Goal: Transaction & Acquisition: Obtain resource

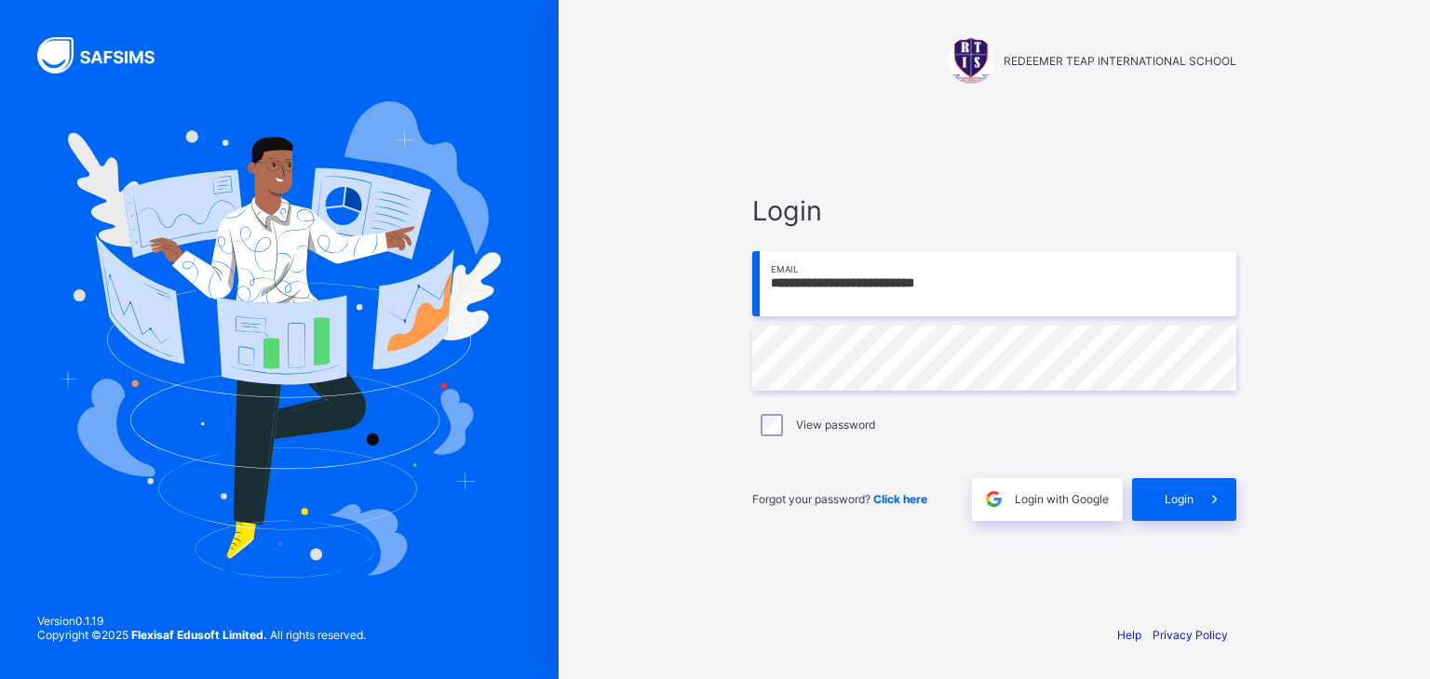
type input "**********"
click at [1173, 500] on span "Login" at bounding box center [1178, 499] width 29 height 14
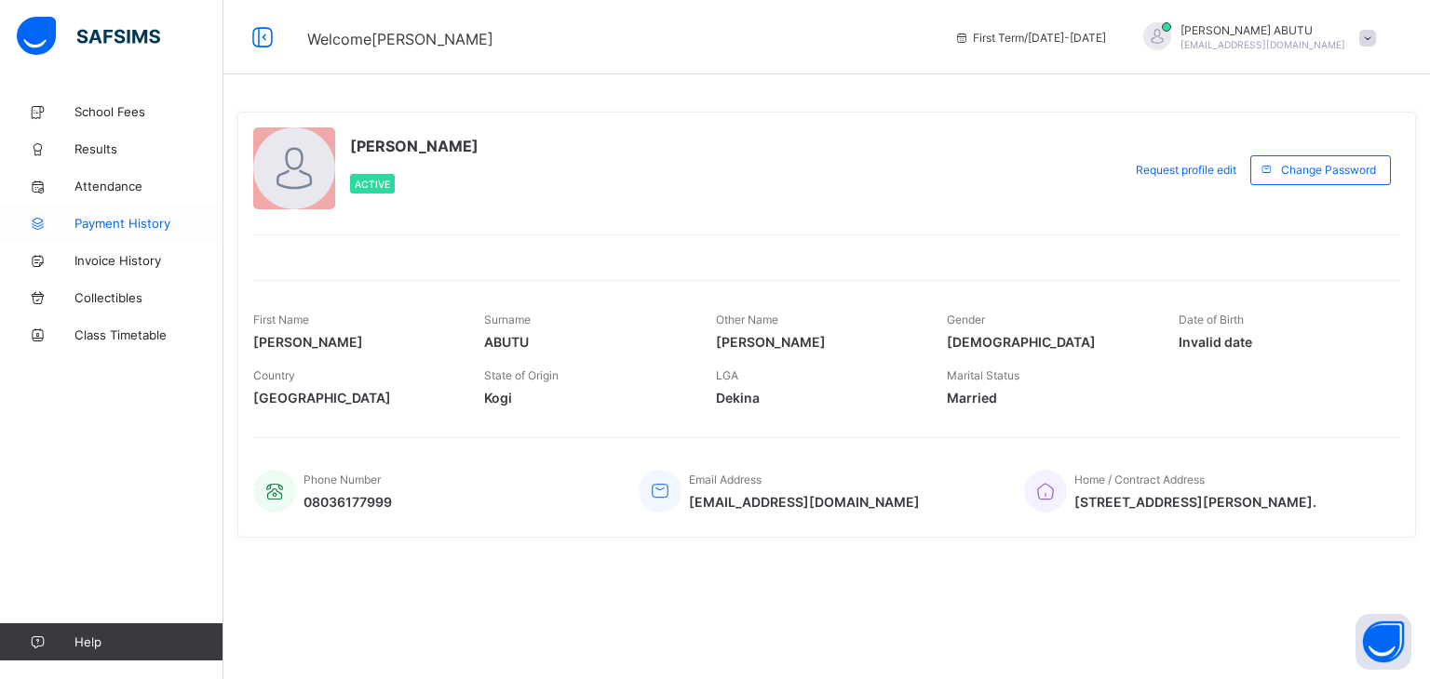
click at [124, 228] on span "Payment History" at bounding box center [148, 223] width 149 height 15
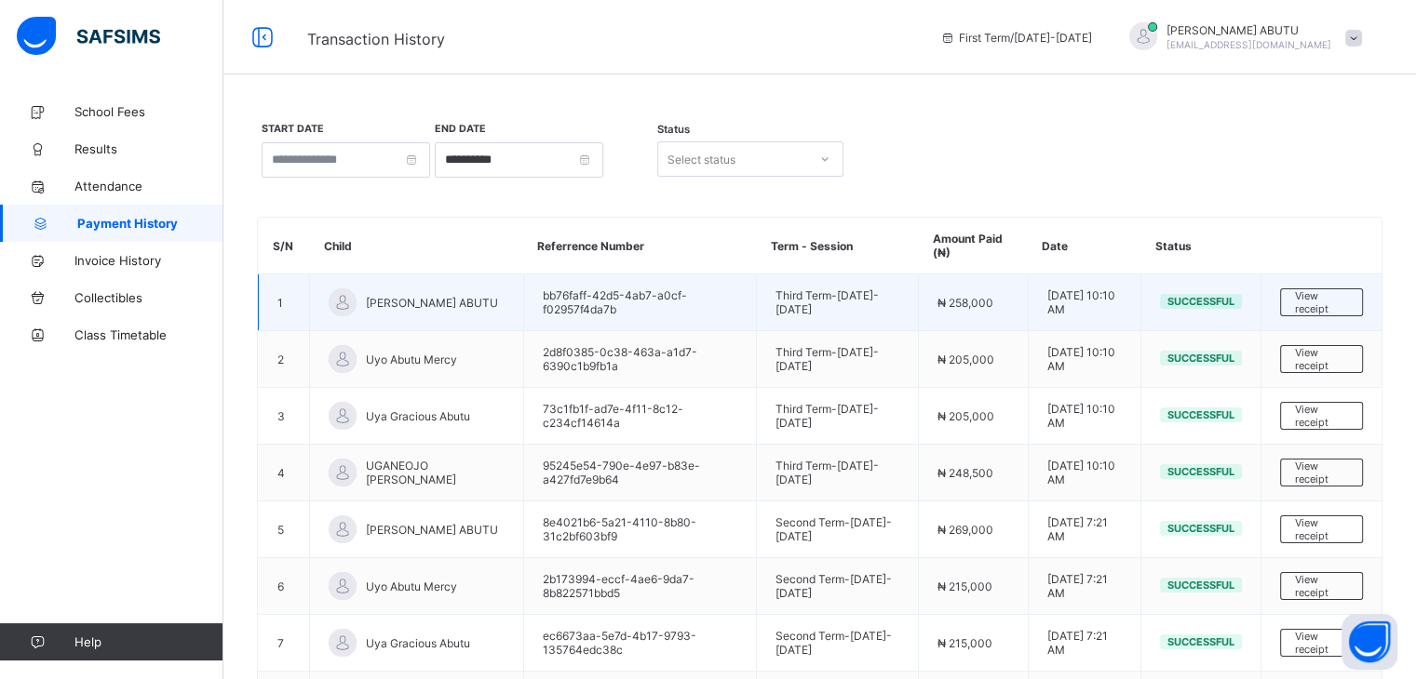
scroll to position [249, 0]
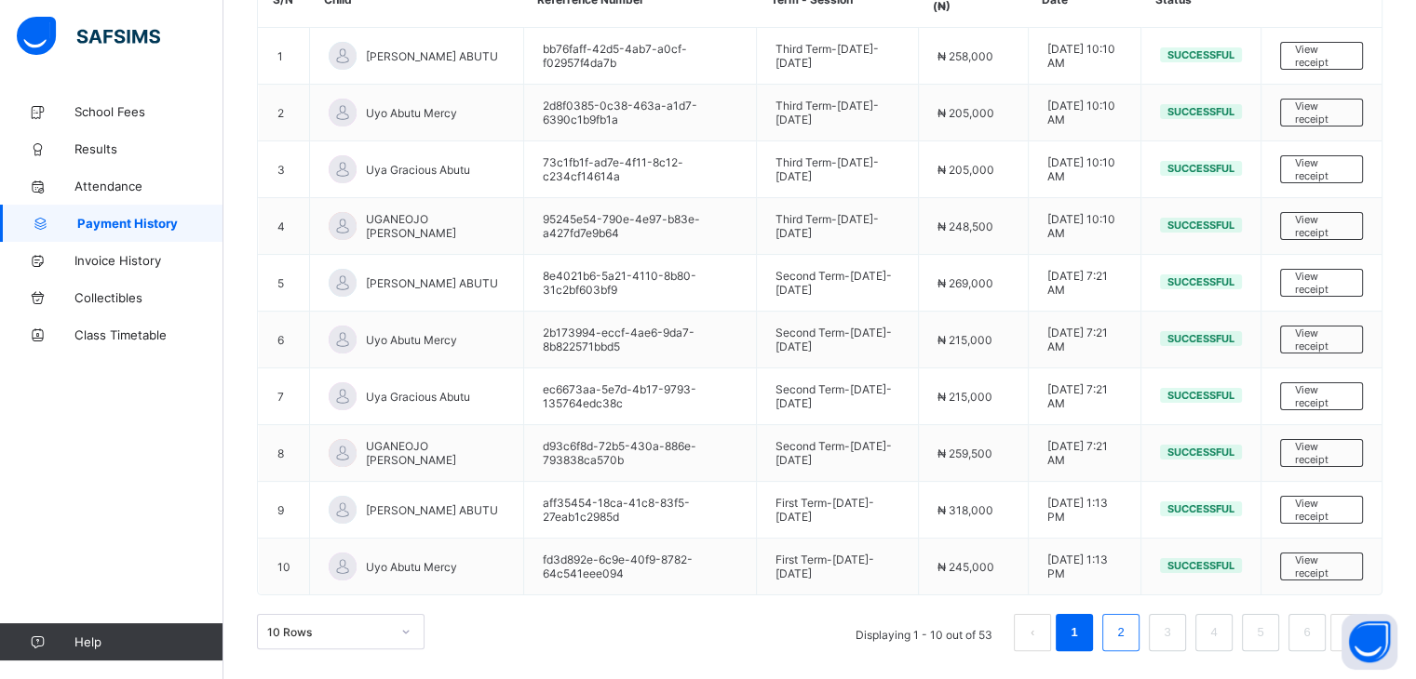
click at [1129, 631] on link "2" at bounding box center [1120, 633] width 18 height 24
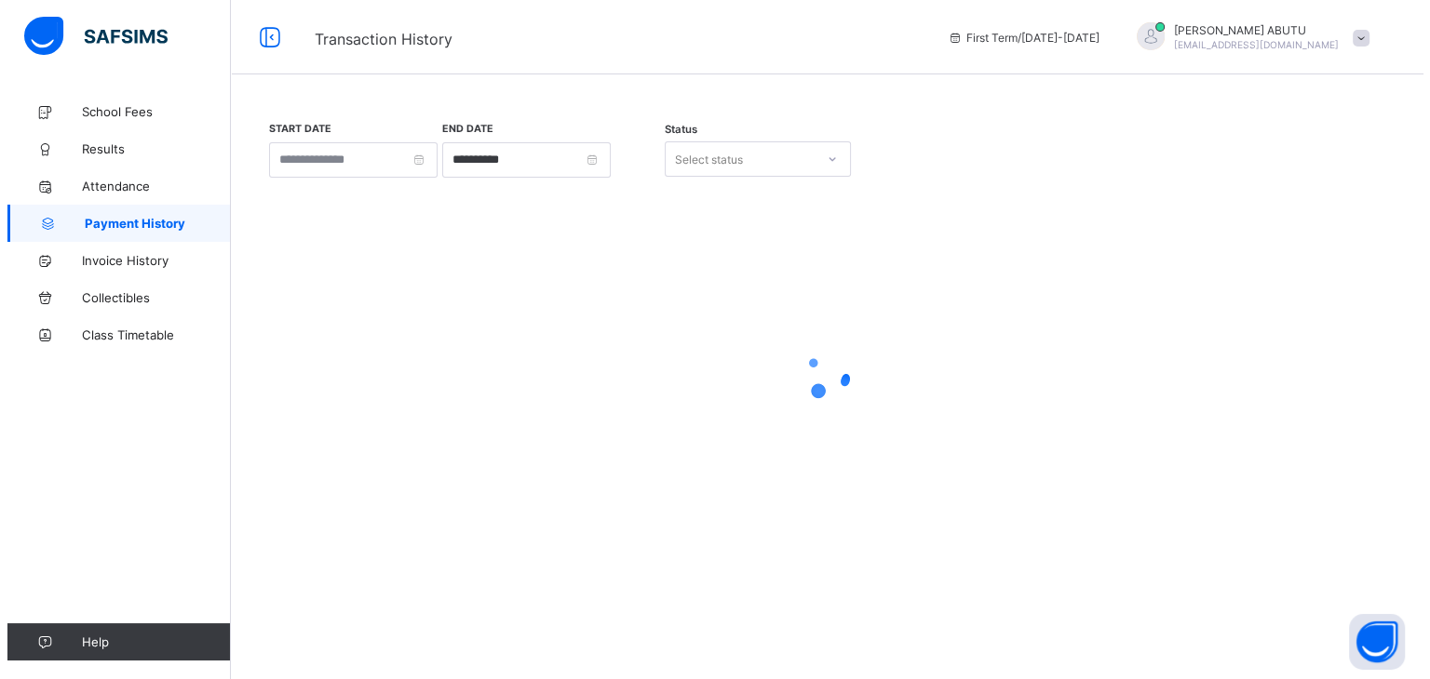
scroll to position [0, 0]
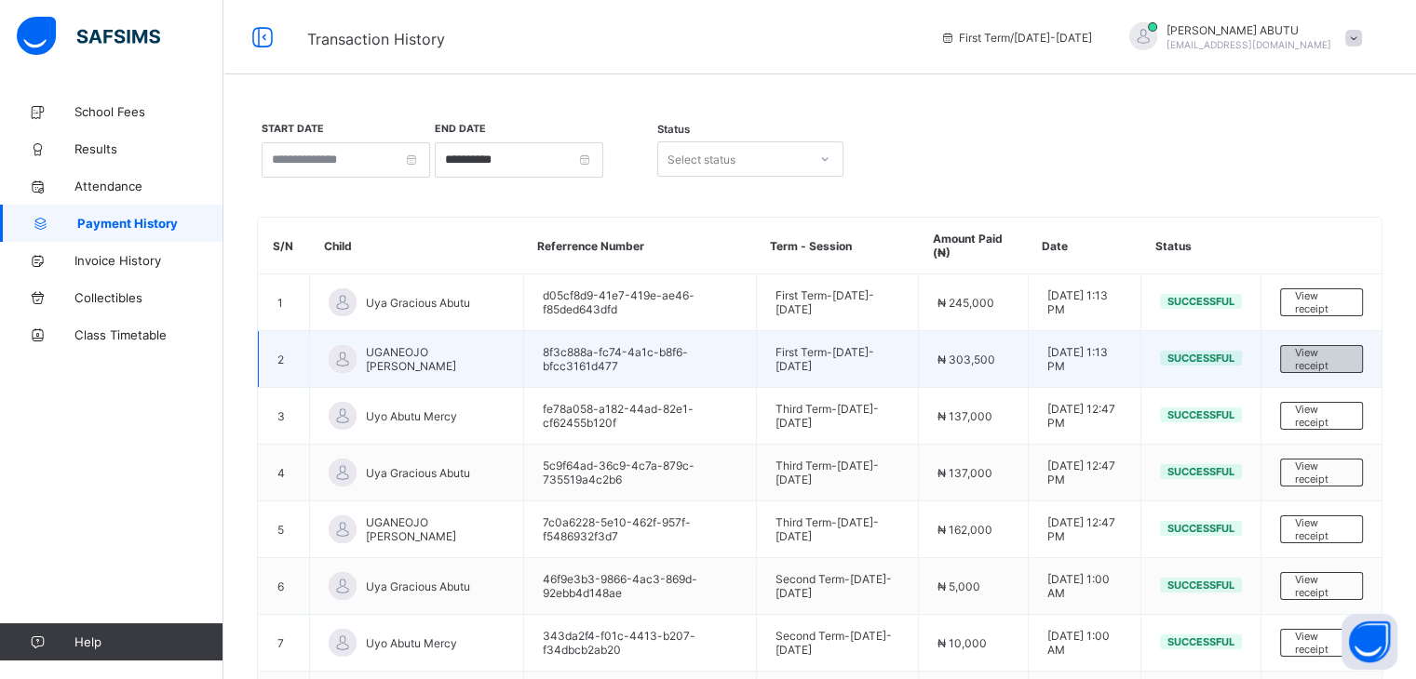
click at [1317, 357] on span "View receipt" at bounding box center [1321, 359] width 53 height 26
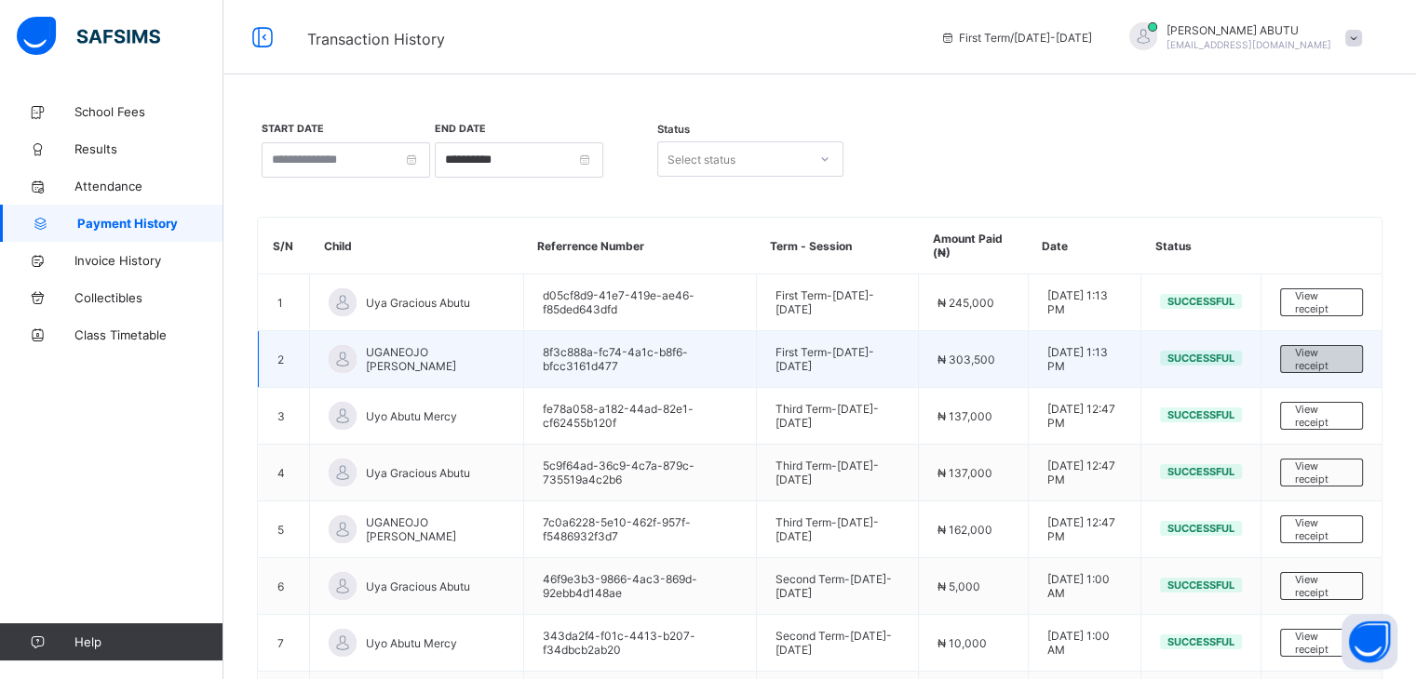
click at [1318, 358] on span "View receipt" at bounding box center [1321, 359] width 53 height 26
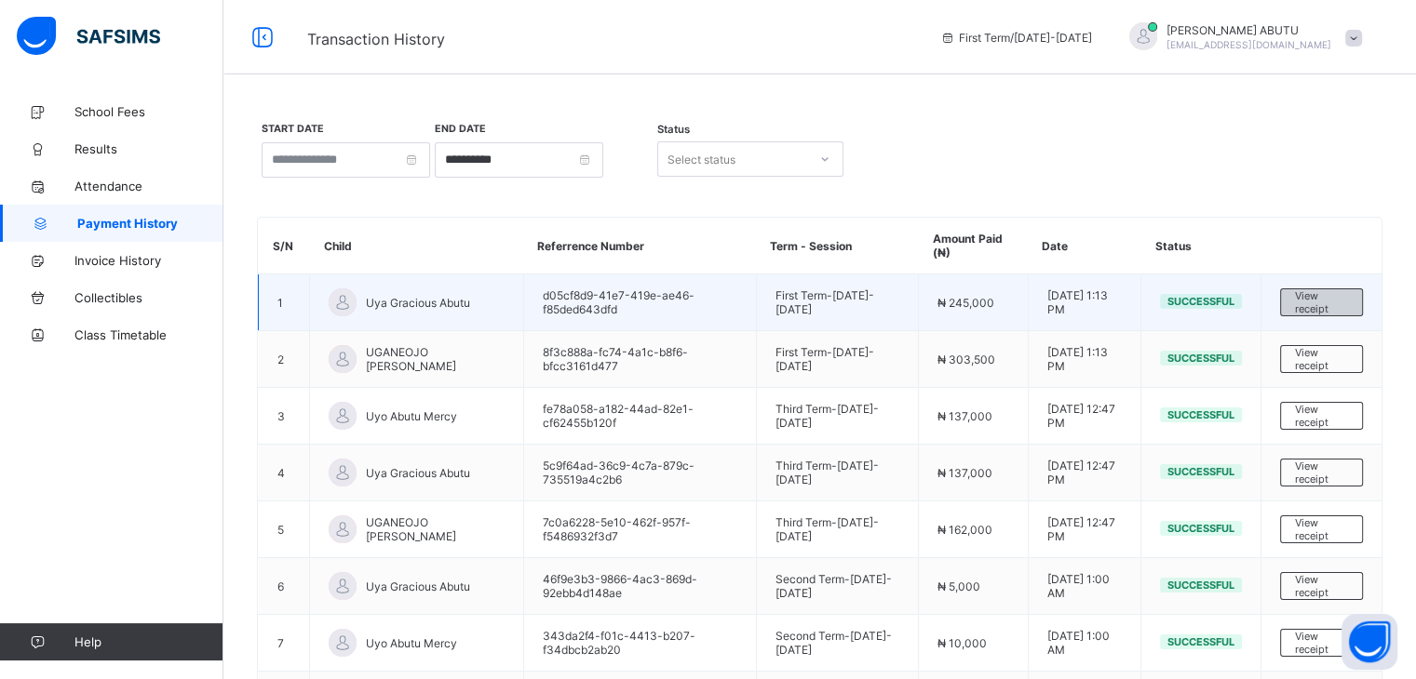
click at [1322, 299] on span "View receipt" at bounding box center [1321, 302] width 53 height 26
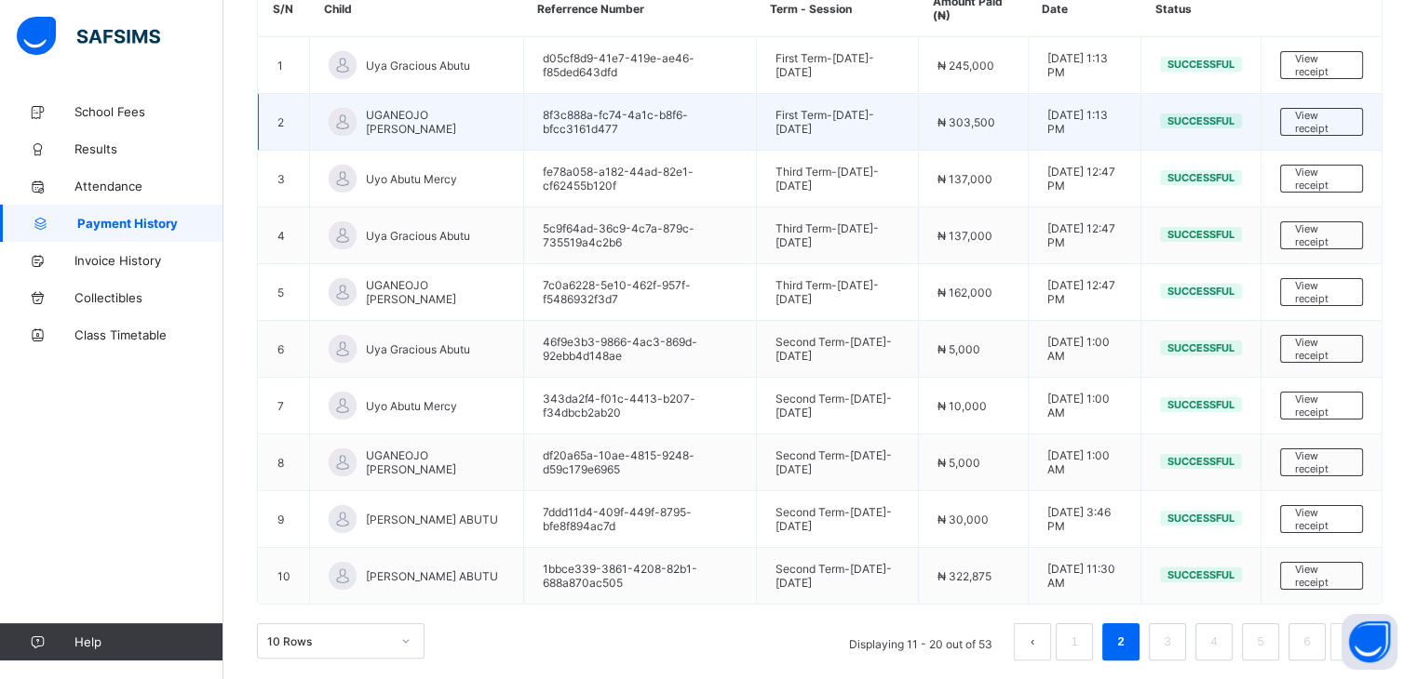
scroll to position [249, 0]
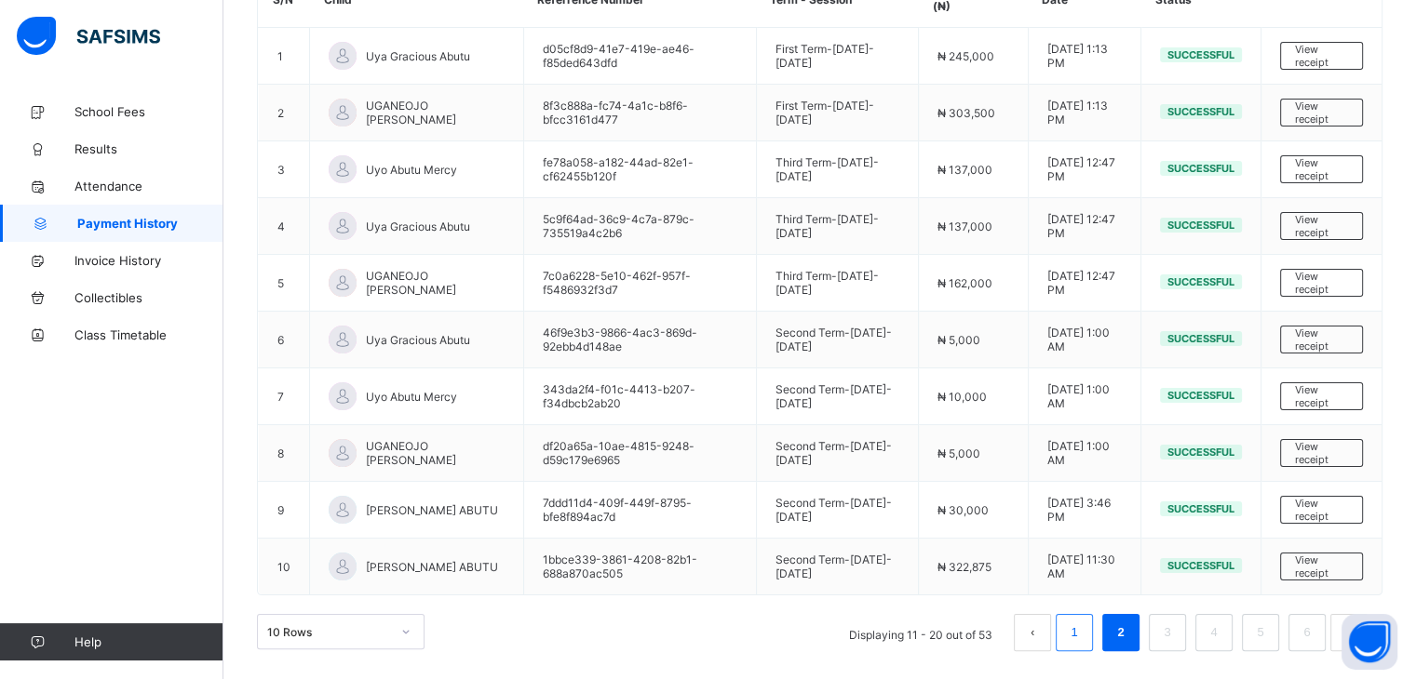
click at [1088, 644] on li "1" at bounding box center [1073, 632] width 37 height 37
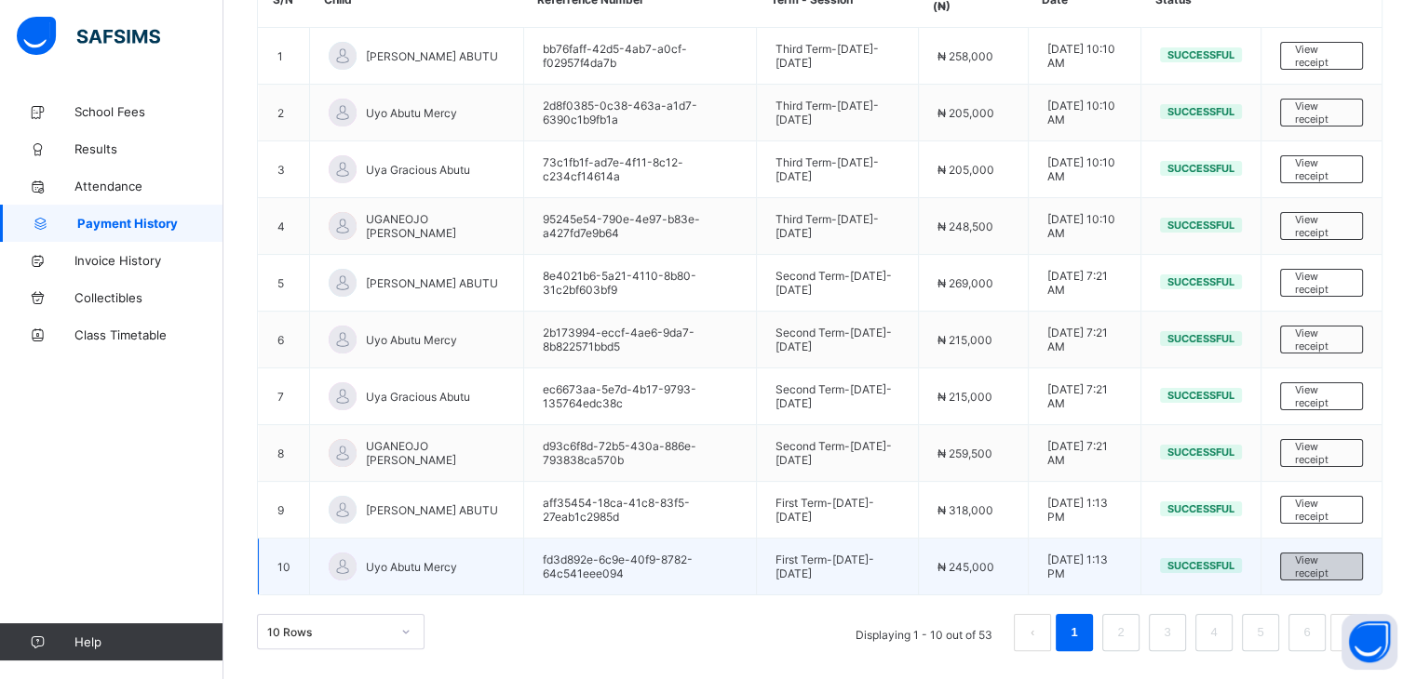
click at [1336, 567] on span "View receipt" at bounding box center [1321, 567] width 53 height 26
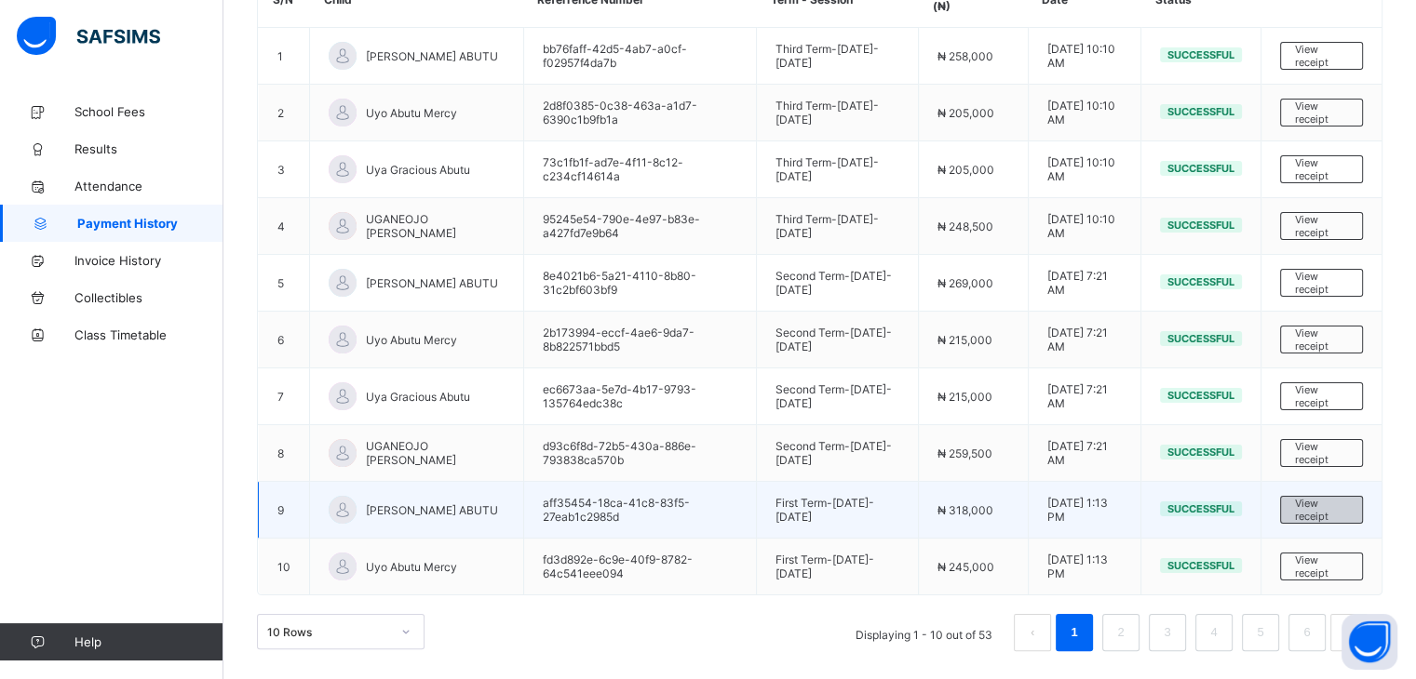
click at [1340, 511] on span "View receipt" at bounding box center [1321, 510] width 53 height 26
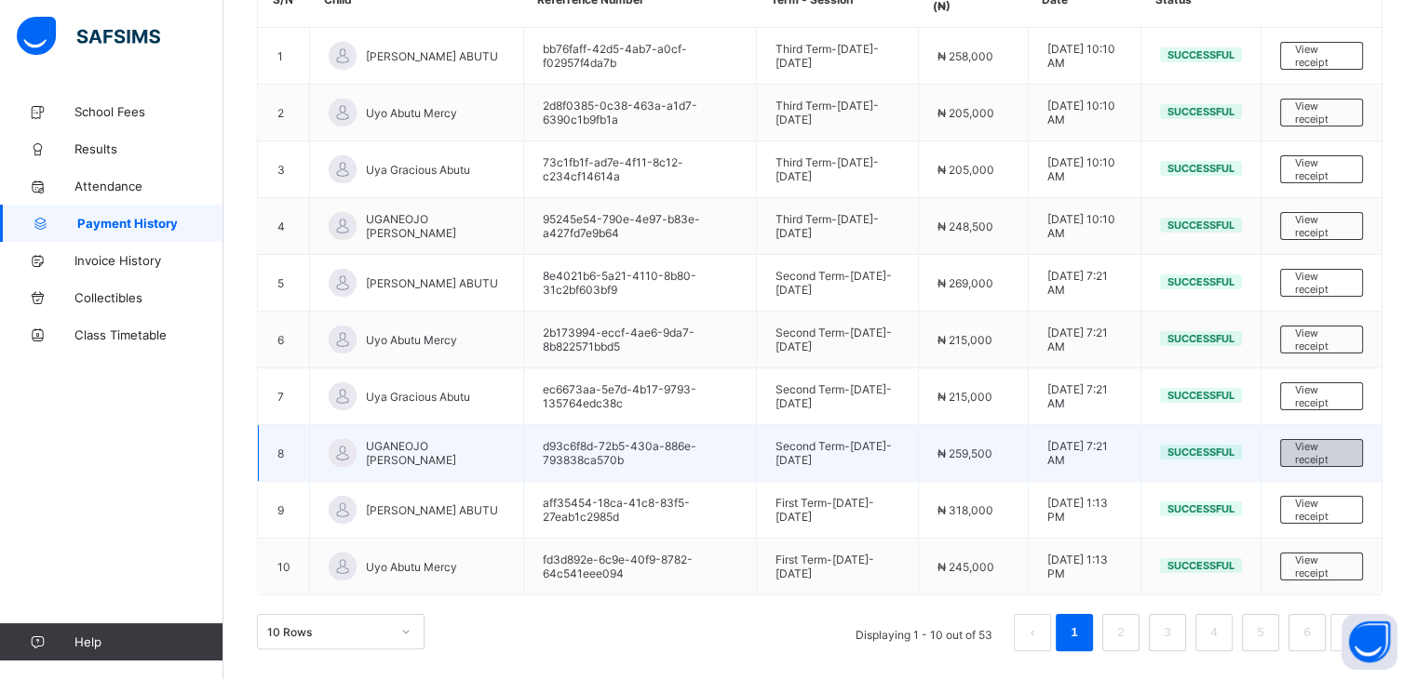
click at [1328, 452] on span "View receipt" at bounding box center [1321, 453] width 53 height 26
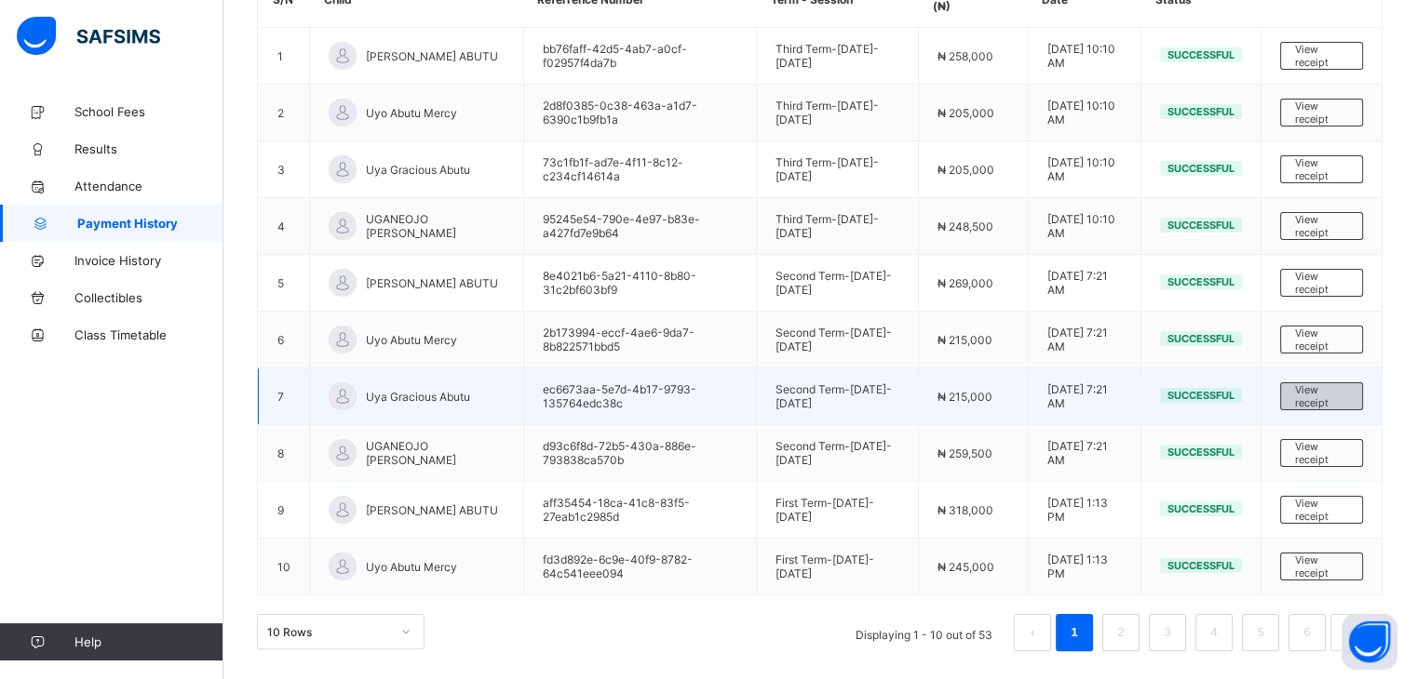
click at [1337, 394] on span "View receipt" at bounding box center [1321, 396] width 53 height 26
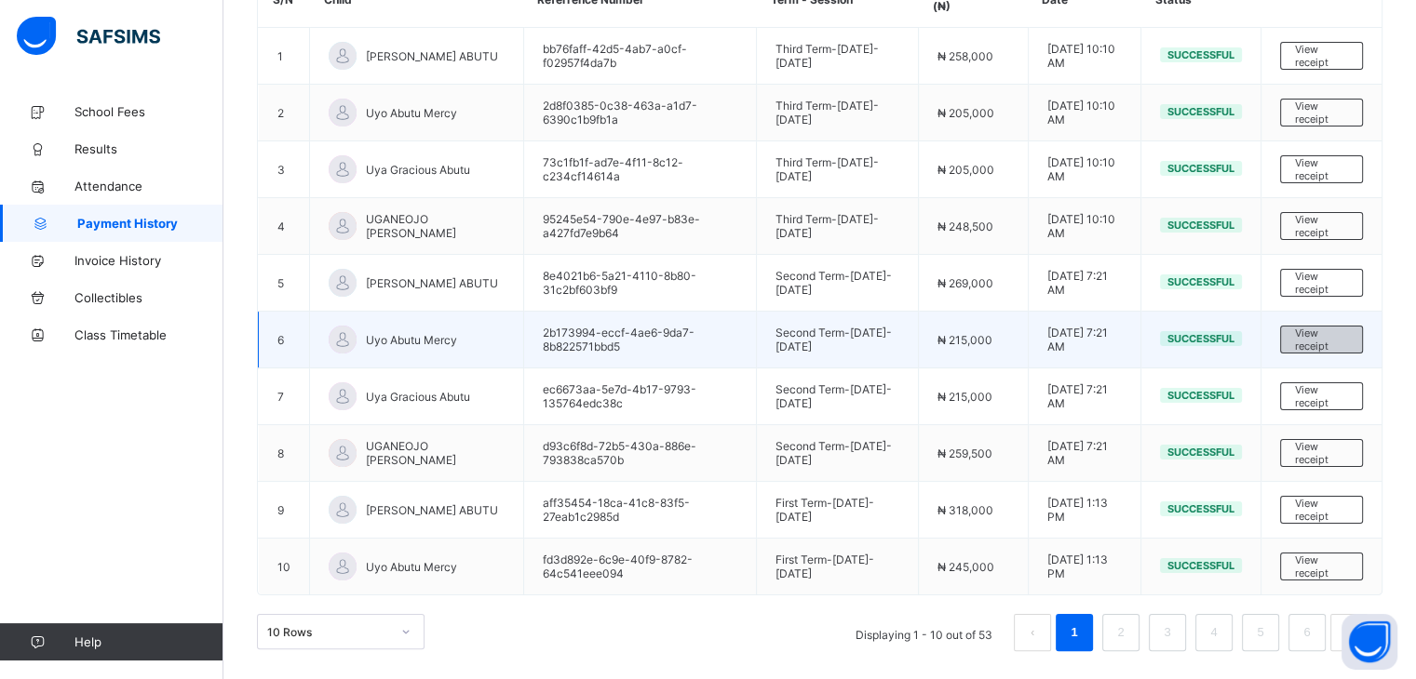
click at [1342, 336] on span "View receipt" at bounding box center [1321, 340] width 53 height 26
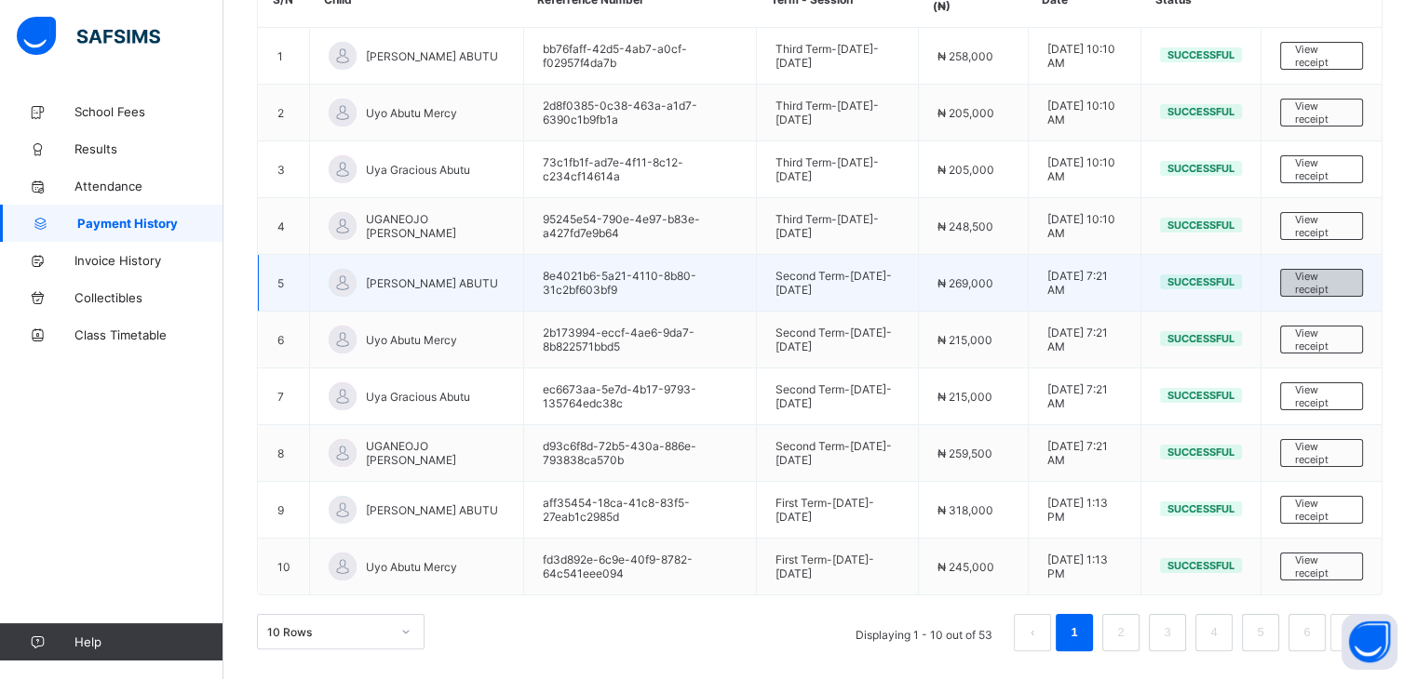
click at [1325, 276] on span "View receipt" at bounding box center [1321, 283] width 53 height 26
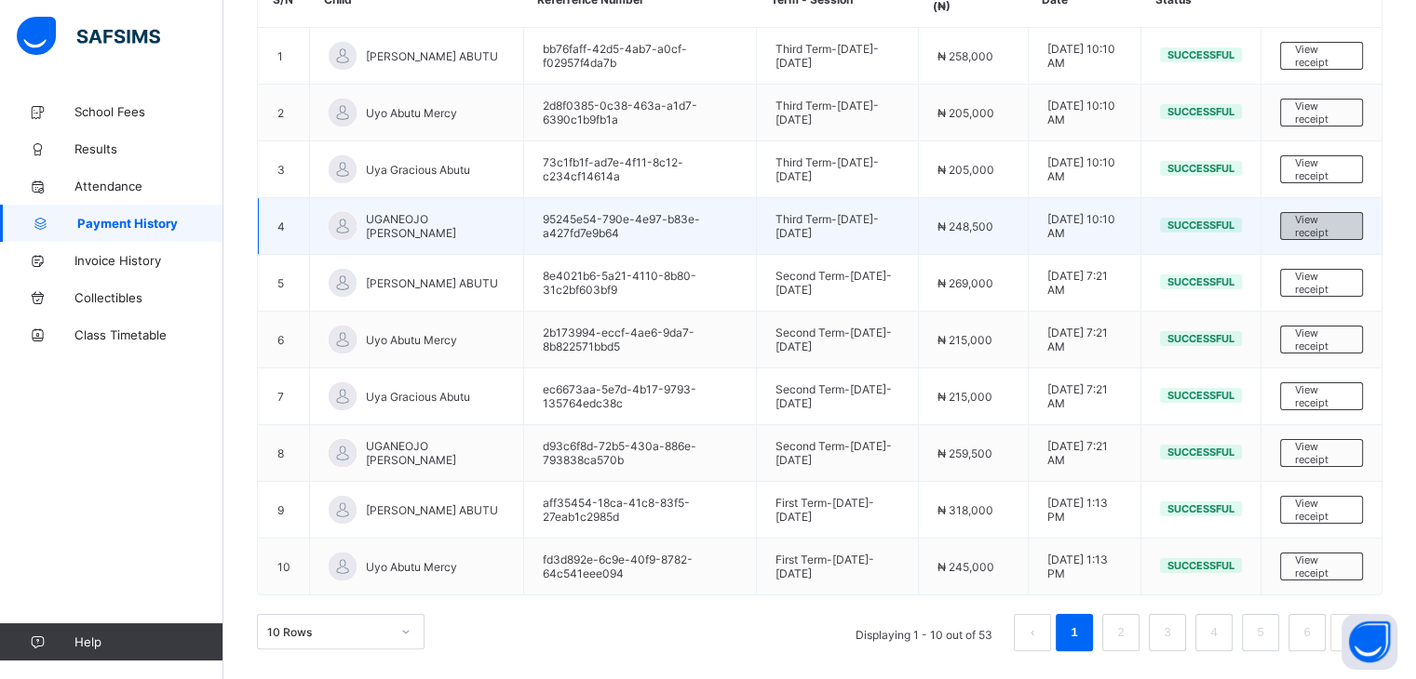
click at [1328, 225] on span "View receipt" at bounding box center [1321, 226] width 53 height 26
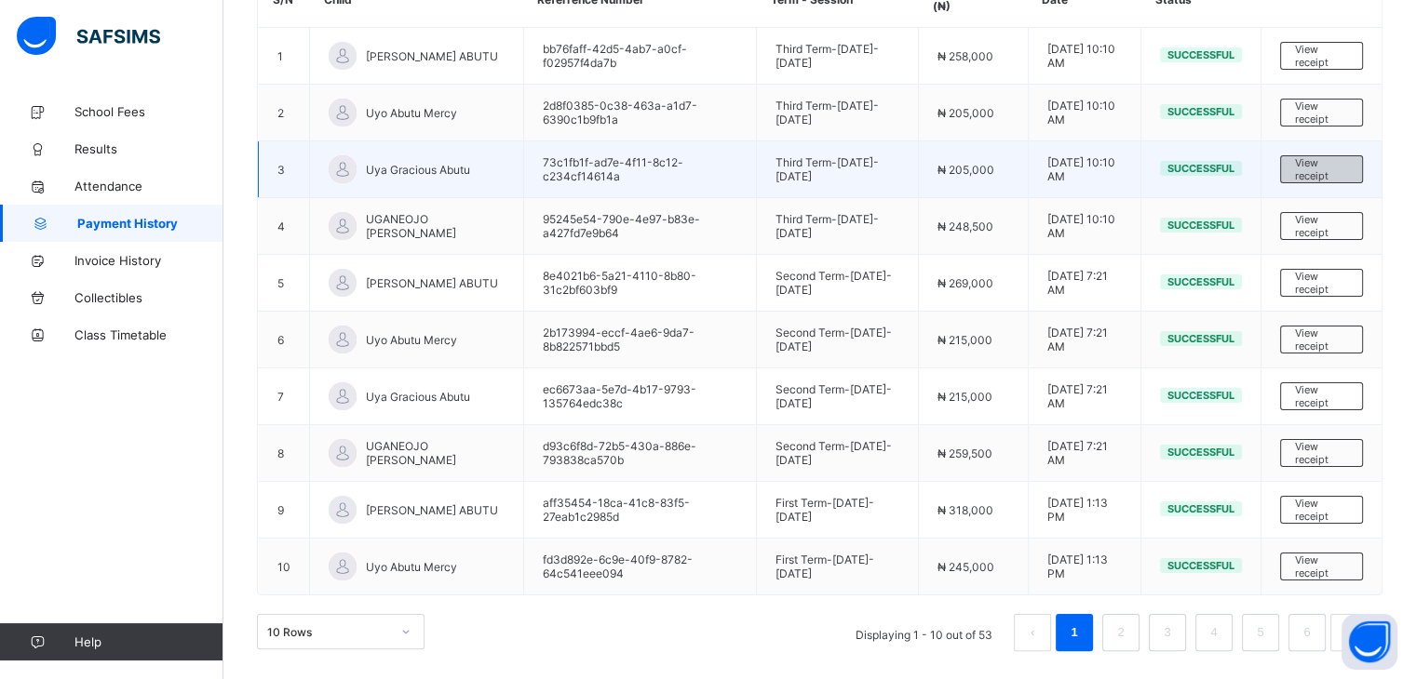
click at [1328, 162] on span "View receipt" at bounding box center [1321, 169] width 53 height 26
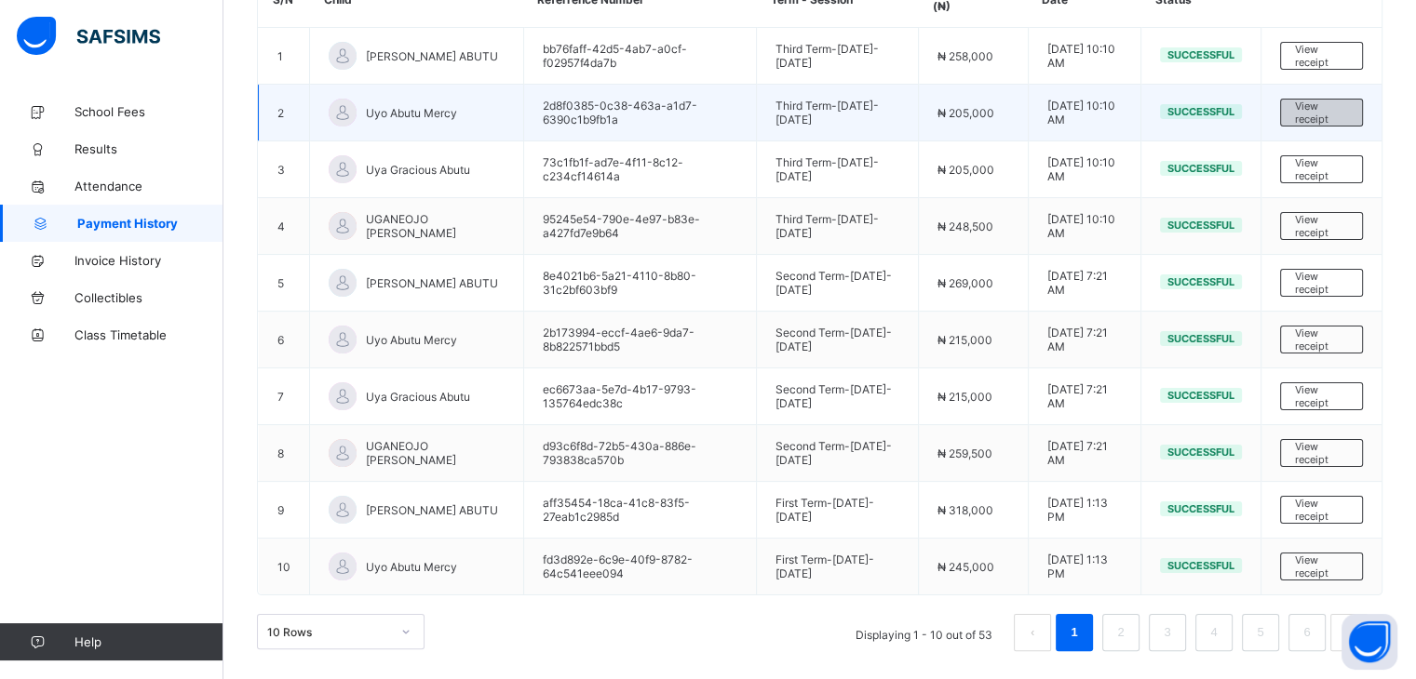
click at [1337, 104] on span "View receipt" at bounding box center [1321, 113] width 53 height 26
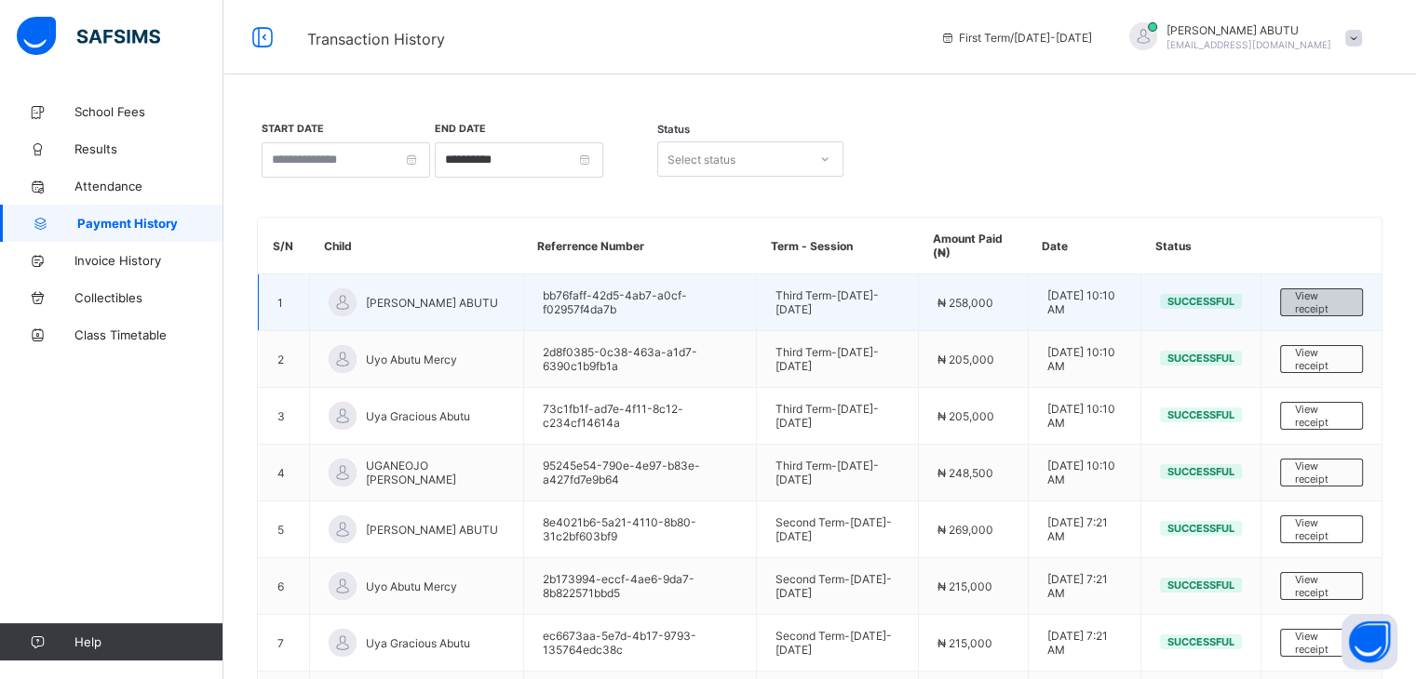
click at [1327, 295] on span "View receipt" at bounding box center [1321, 302] width 53 height 26
